Goal: Task Accomplishment & Management: Use online tool/utility

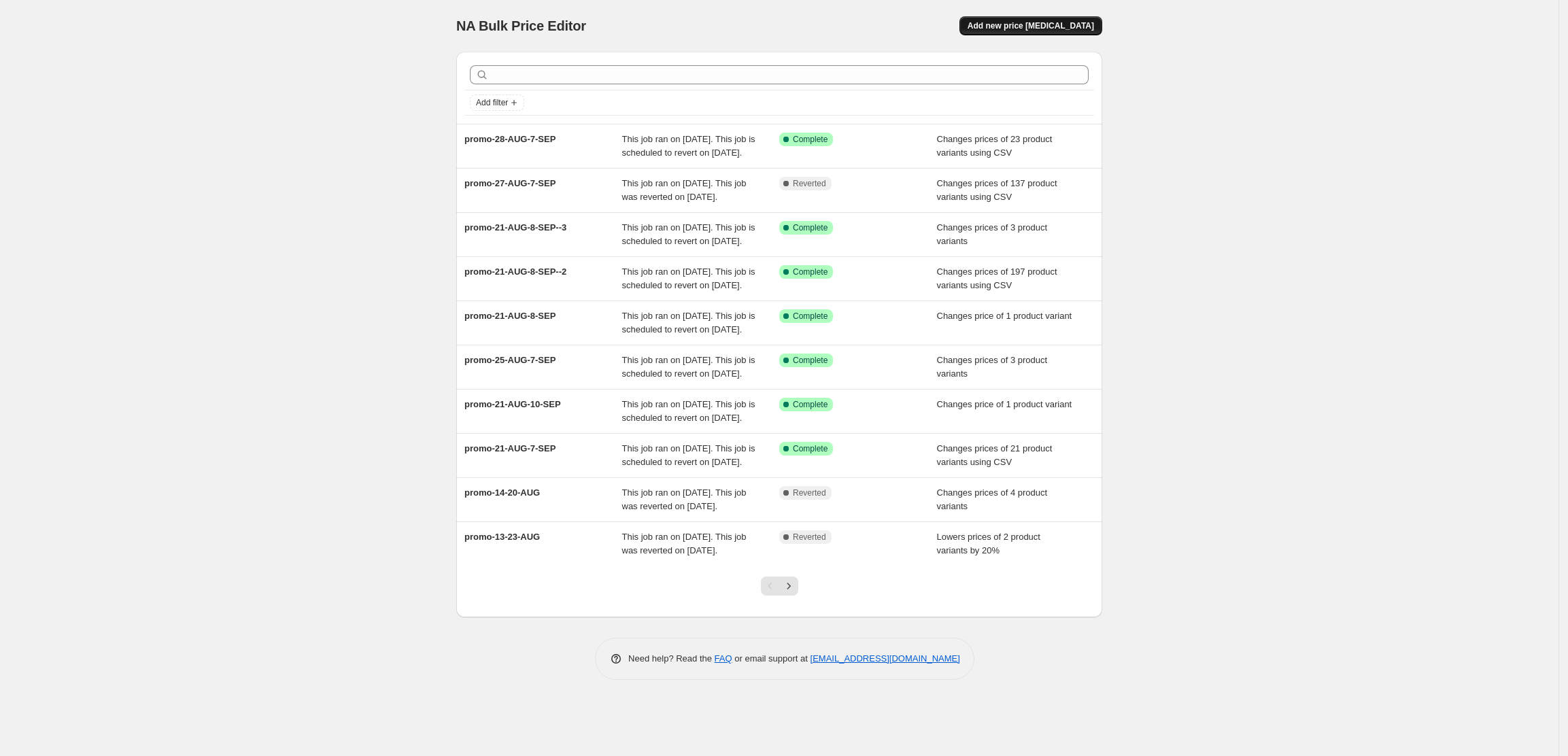
click at [1049, 28] on span "Add new price [MEDICAL_DATA]" at bounding box center [1031, 25] width 126 height 11
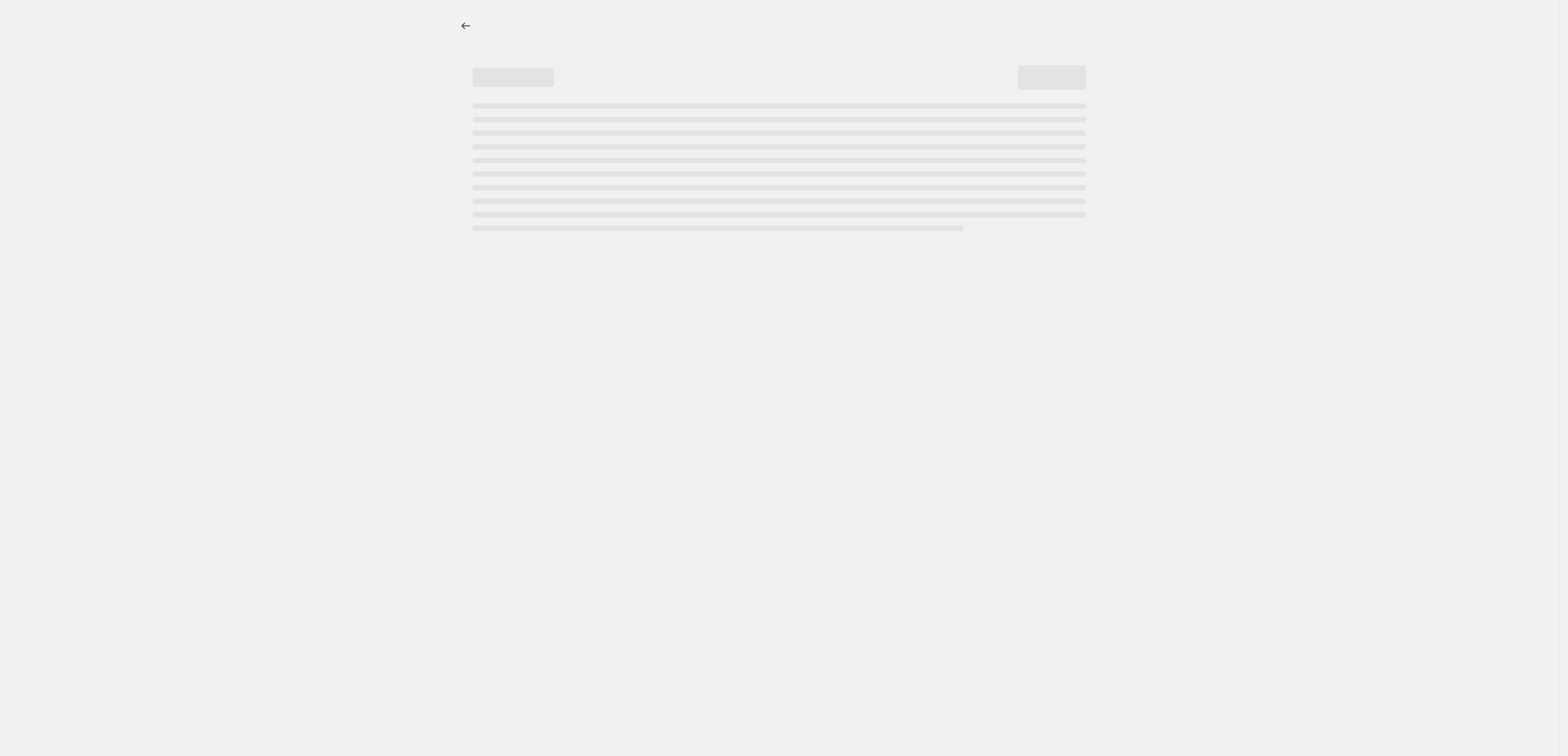
select select "percentage"
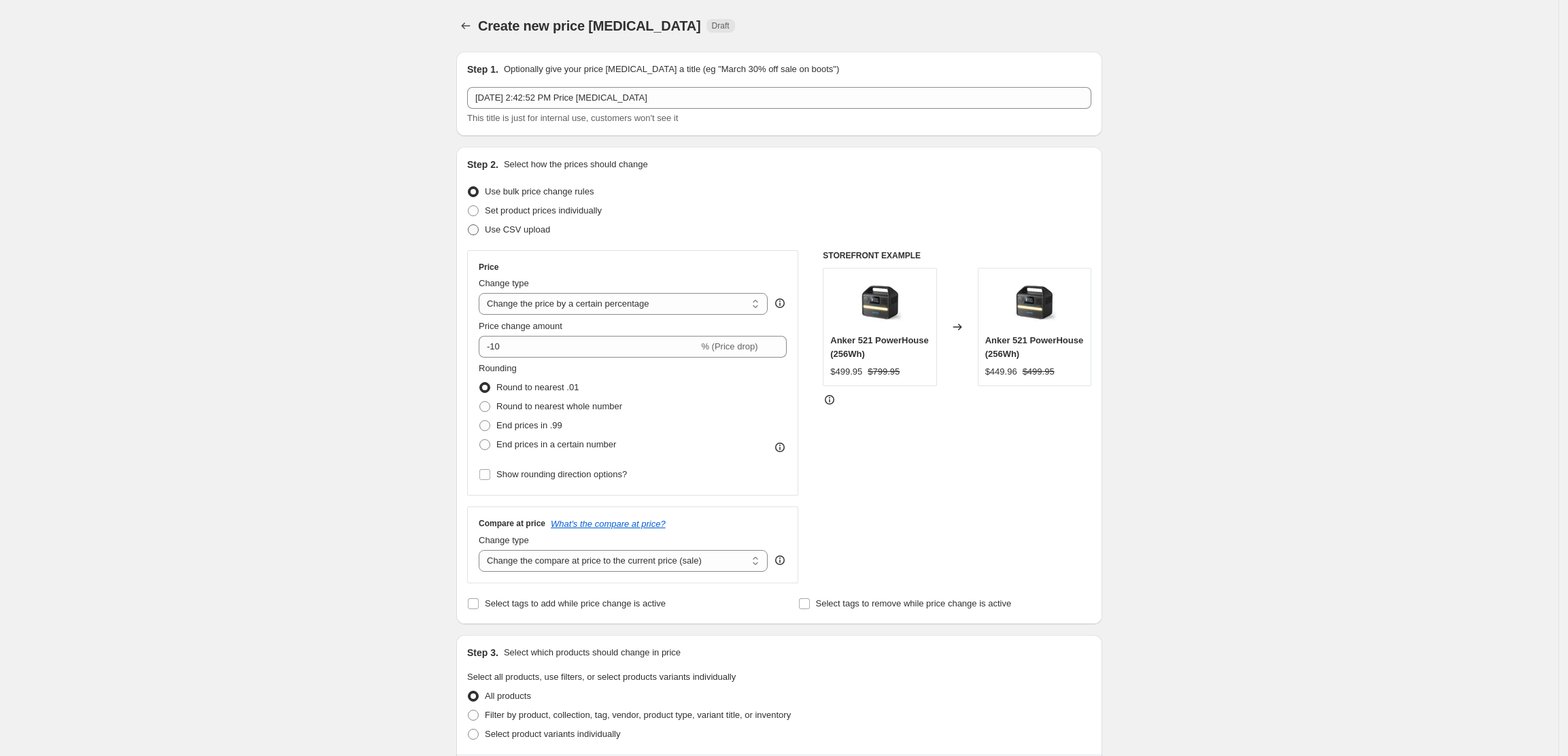
click at [477, 231] on span at bounding box center [473, 229] width 11 height 11
click at [468, 225] on input "Use CSV upload" at bounding box center [468, 224] width 1 height 1
radio input "true"
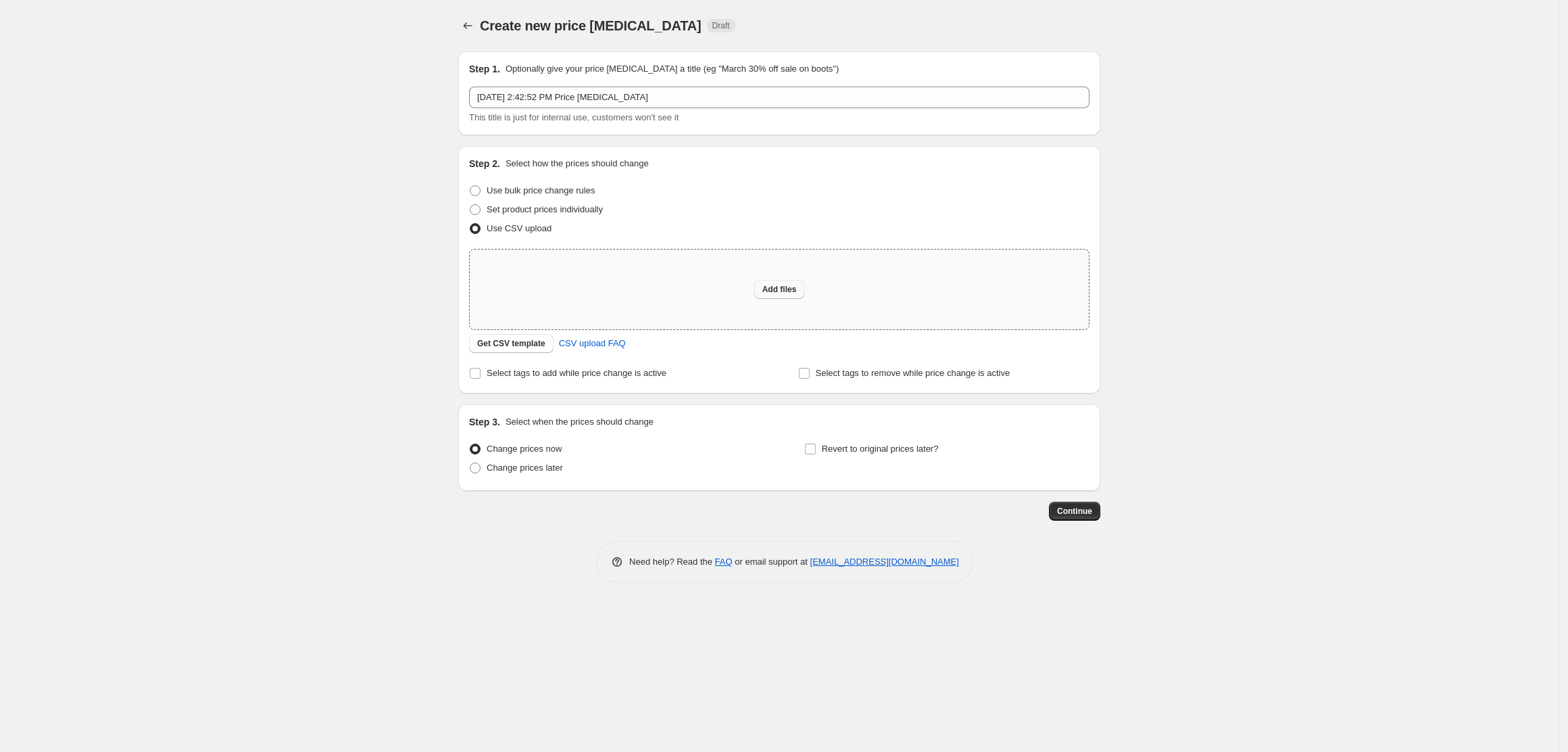
click at [785, 287] on span "Add files" at bounding box center [779, 289] width 34 height 11
type input "C:\fakepath\csv_template_user_51345 (3).csv"
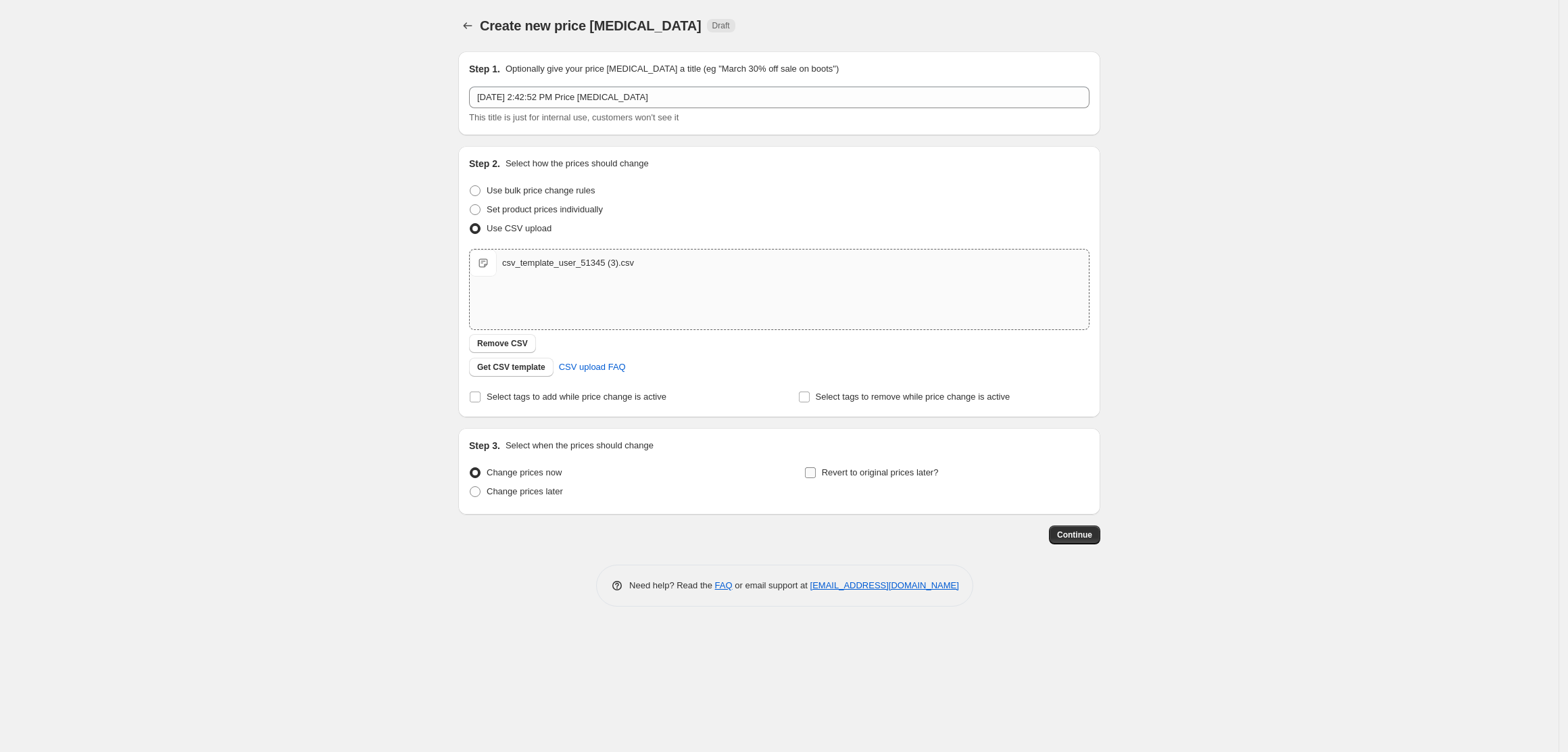
click at [809, 470] on input "Revert to original prices later?" at bounding box center [810, 472] width 11 height 11
checkbox input "true"
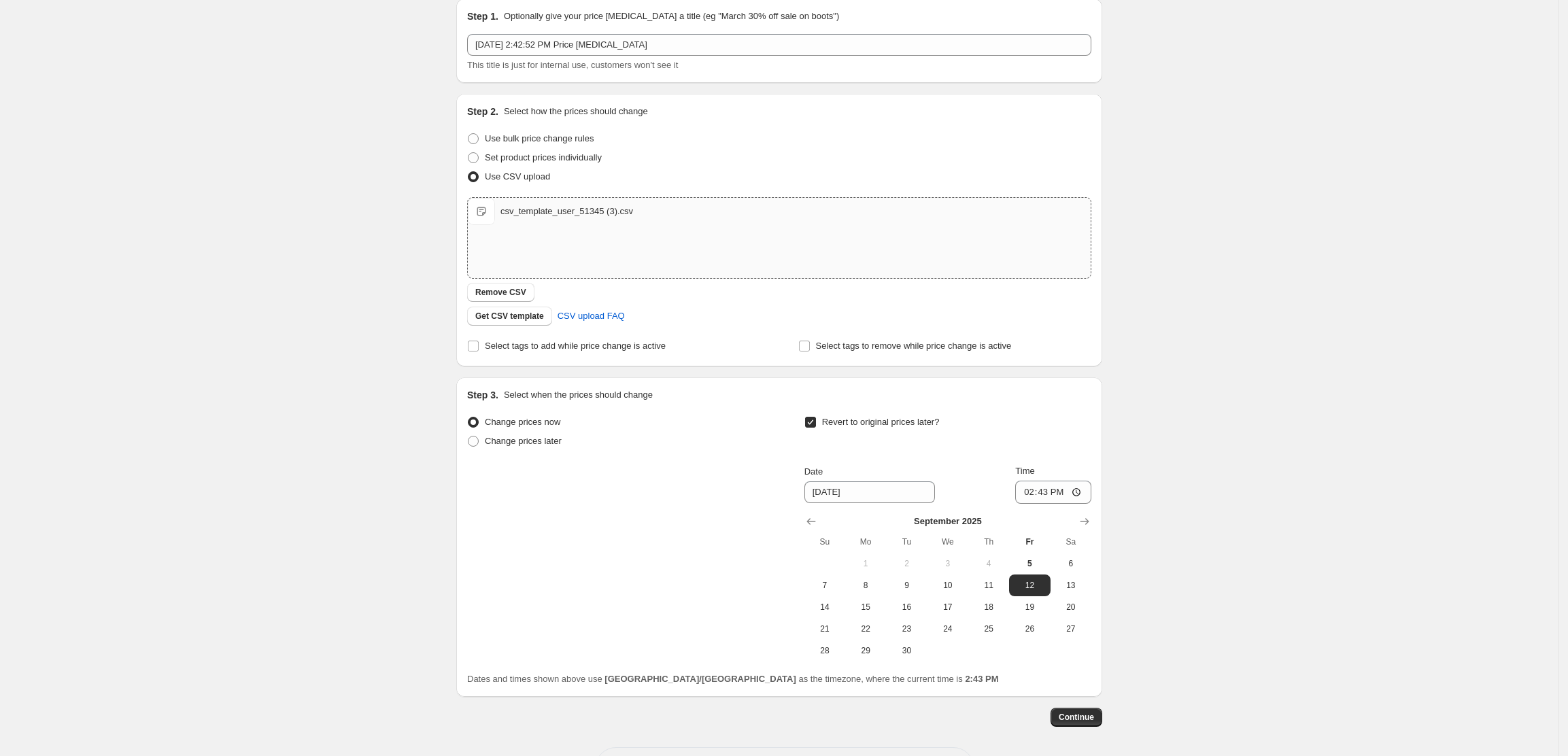
scroll to position [107, 0]
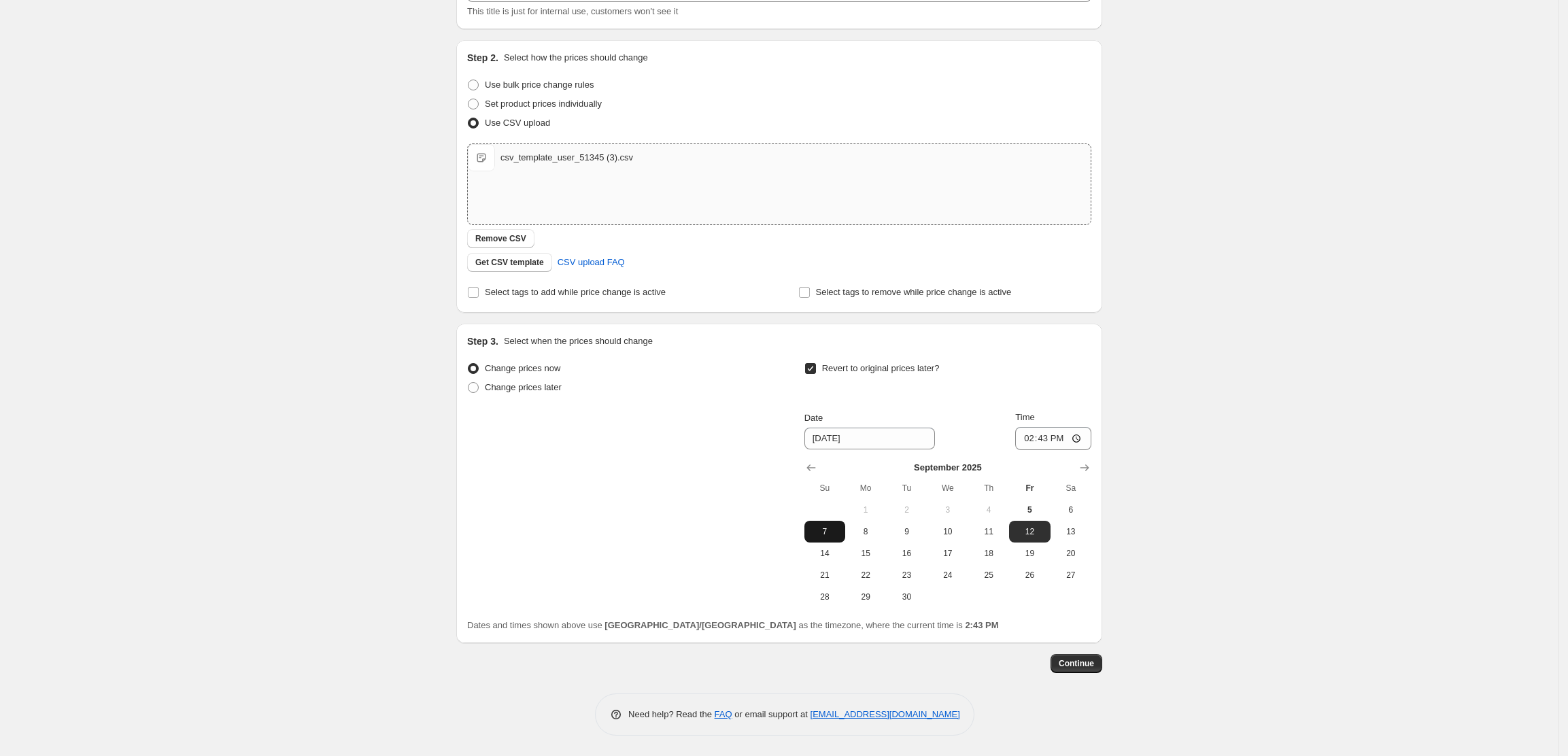
click at [821, 530] on span "7" at bounding box center [825, 531] width 30 height 11
type input "[DATE]"
click at [1051, 436] on input "14:43" at bounding box center [1054, 438] width 76 height 23
type input "23:59"
click at [688, 491] on div "Change prices now Change prices later Revert to original prices later? Date [DA…" at bounding box center [780, 483] width 624 height 248
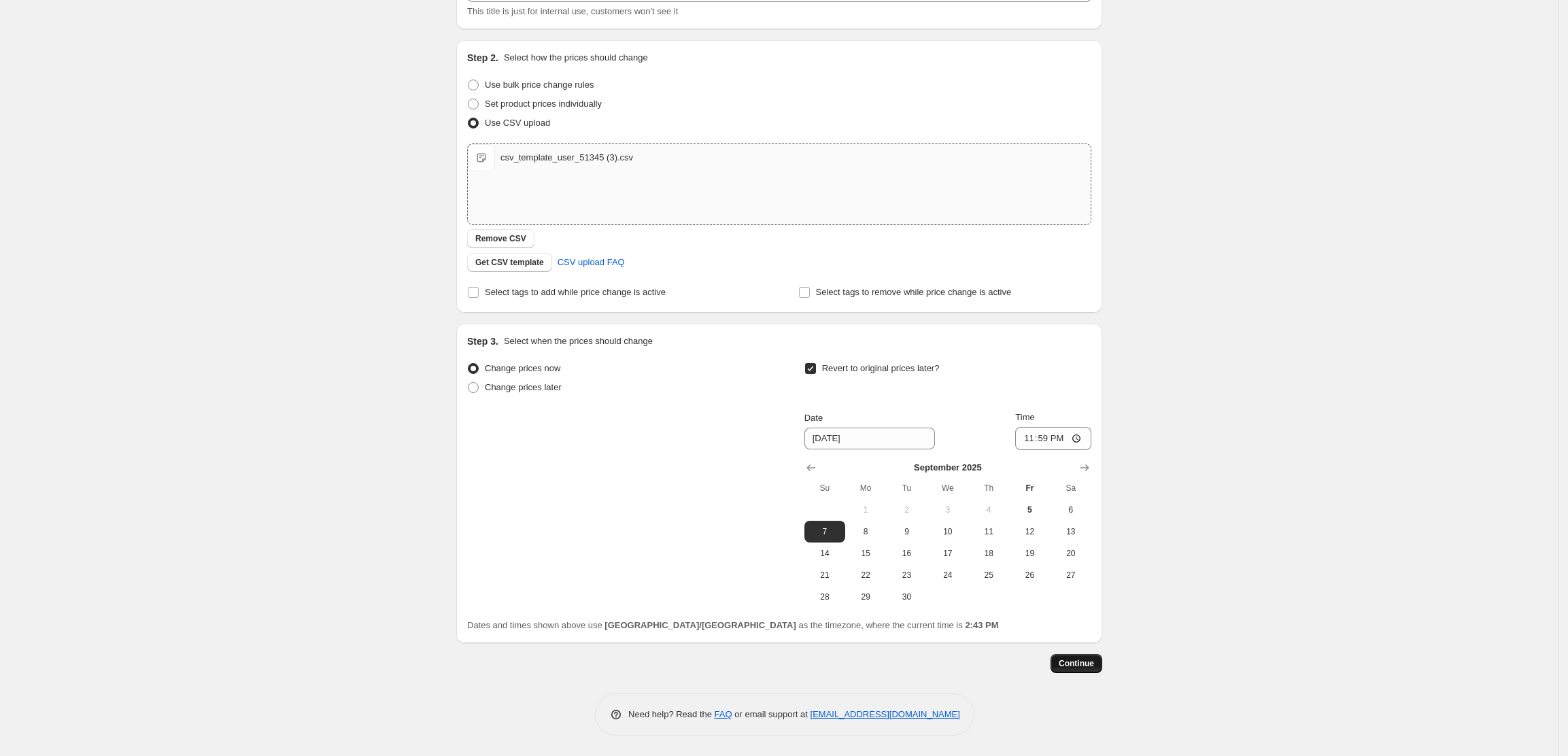
click at [1090, 664] on span "Continue" at bounding box center [1076, 663] width 35 height 11
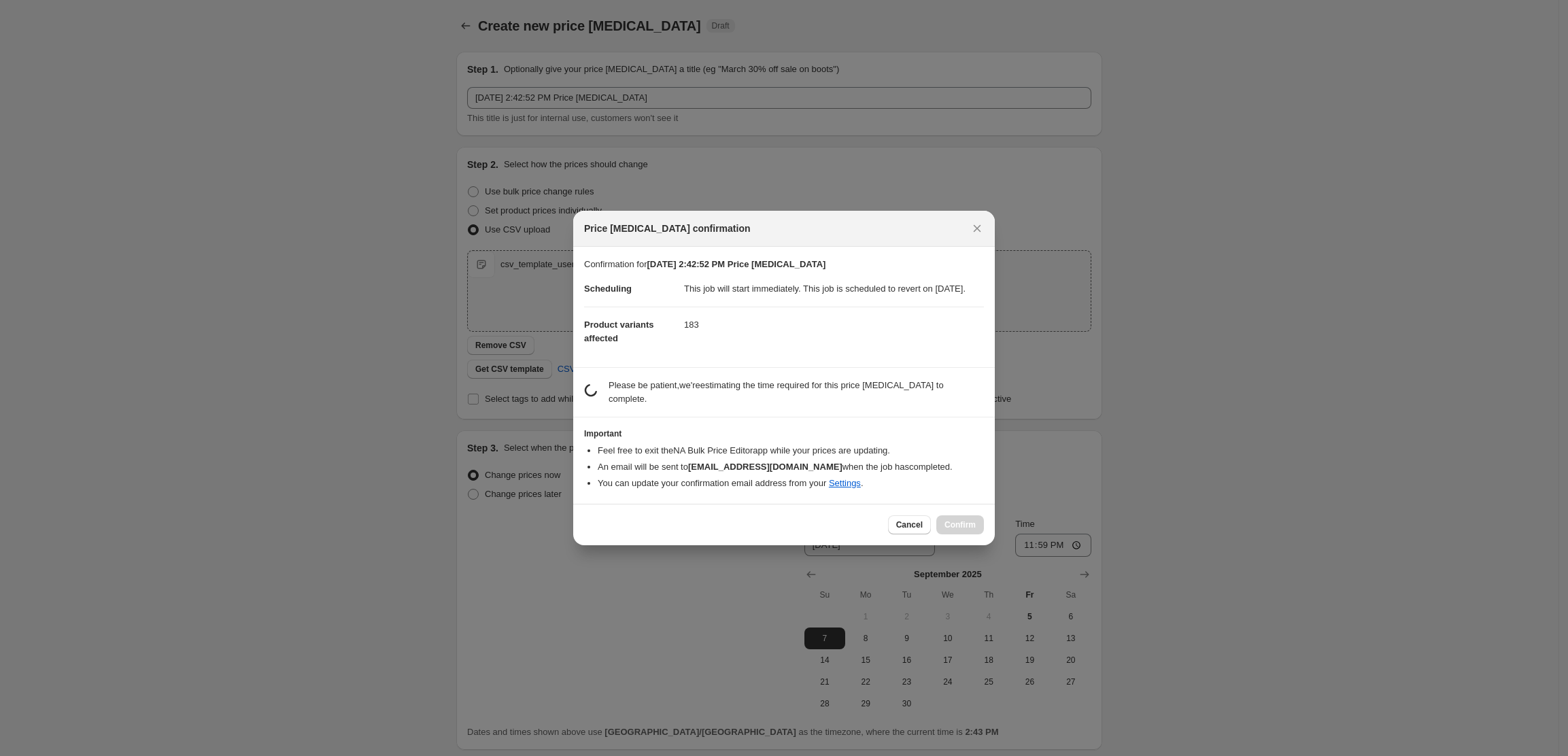
scroll to position [0, 0]
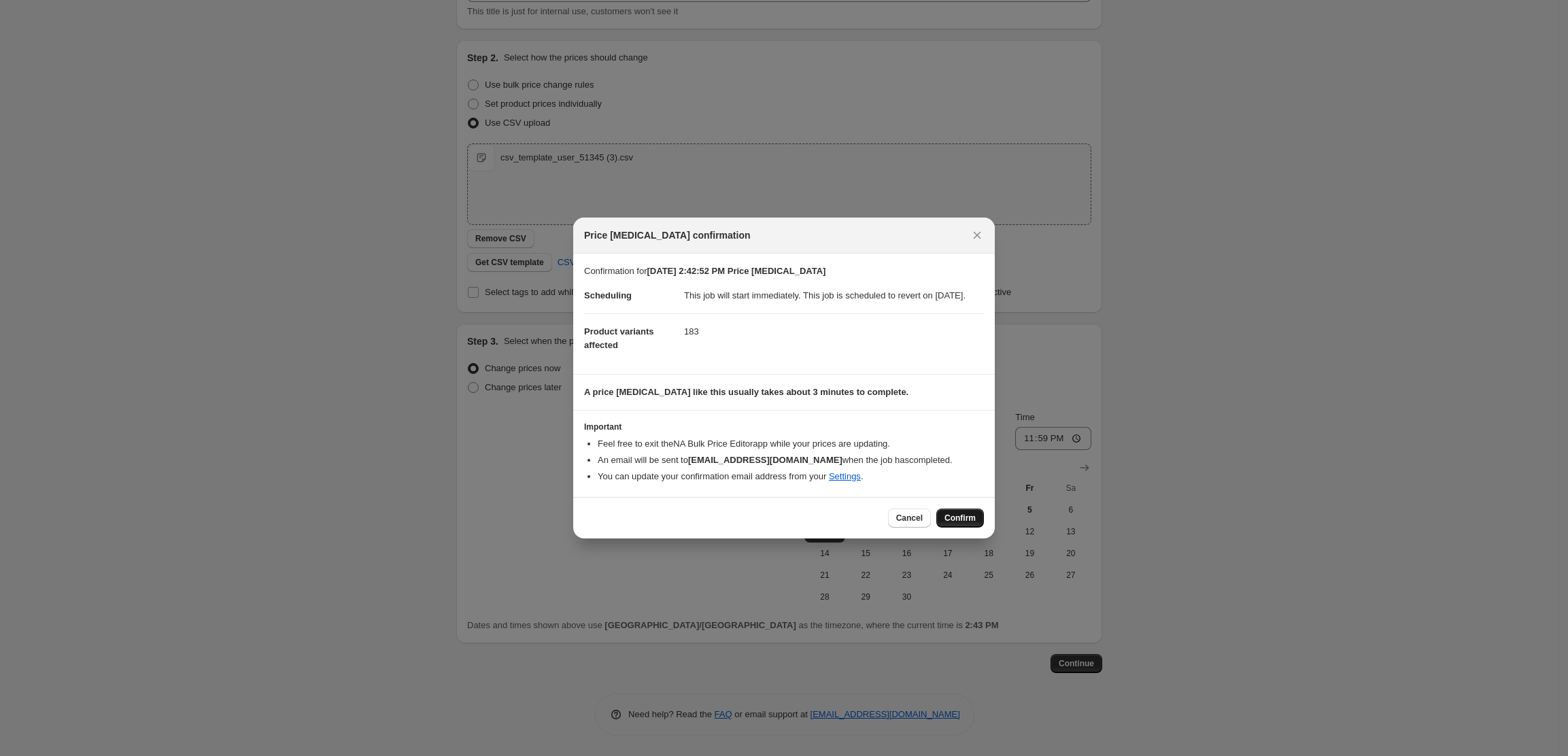
click at [967, 523] on span "Confirm" at bounding box center [960, 517] width 31 height 11
